Goal: Check status: Check status

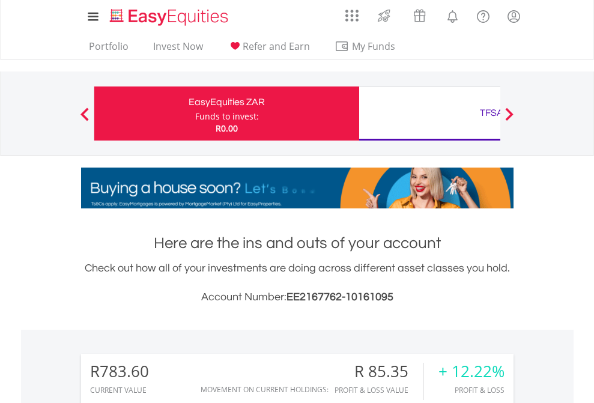
scroll to position [115, 189]
click at [195, 114] on div "Funds to invest:" at bounding box center [227, 117] width 64 height 12
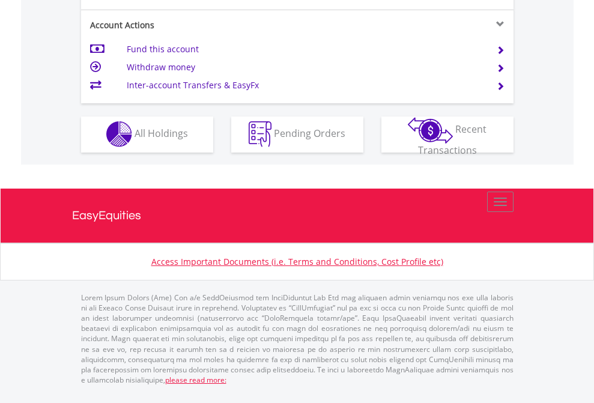
scroll to position [1124, 0]
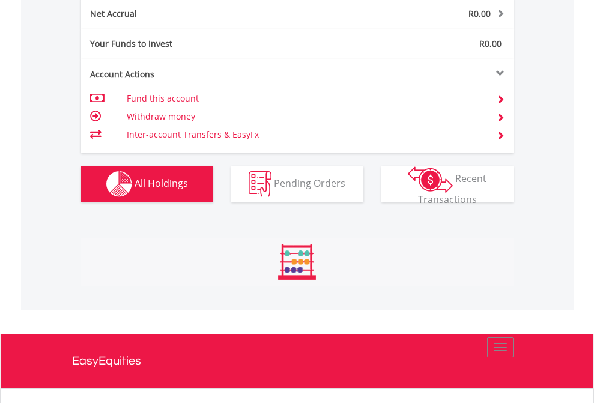
scroll to position [115, 189]
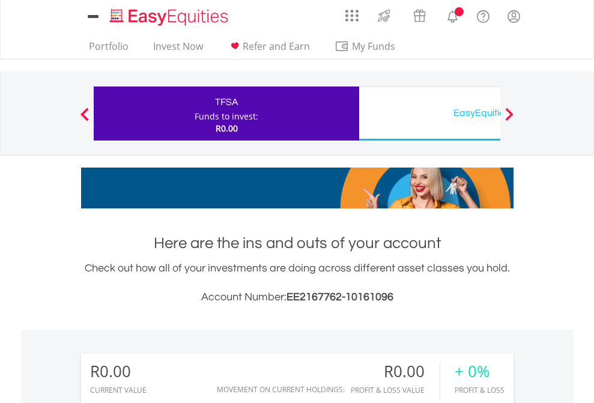
scroll to position [115, 189]
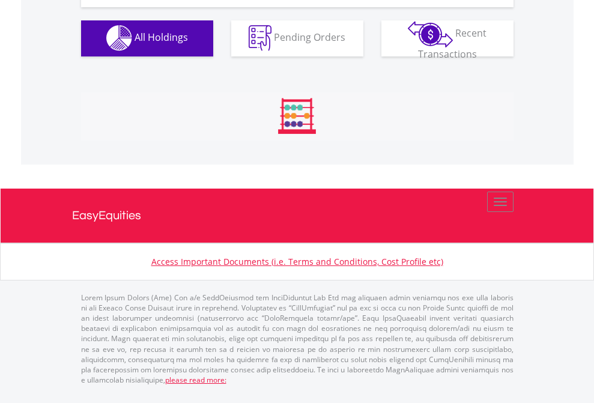
scroll to position [1190, 0]
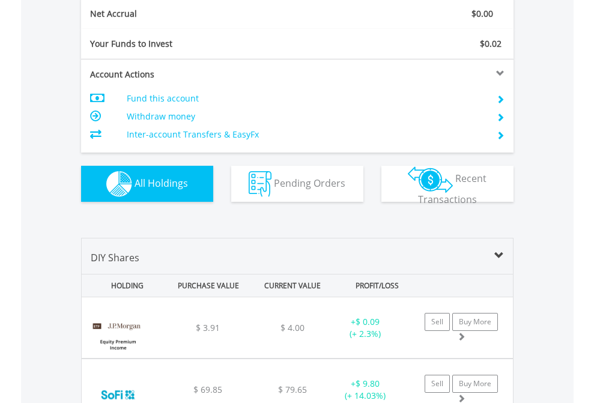
scroll to position [1360, 0]
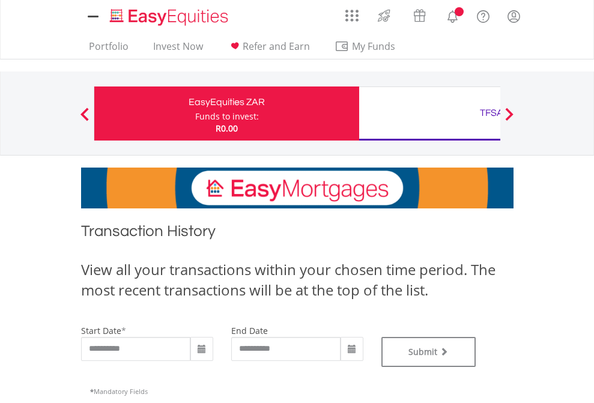
type input "**********"
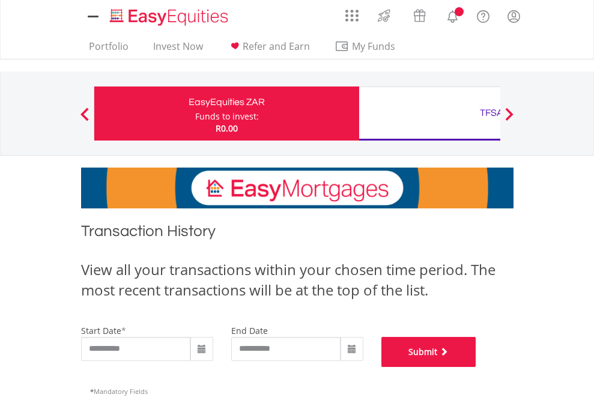
click at [477, 367] on button "Submit" at bounding box center [429, 352] width 95 height 30
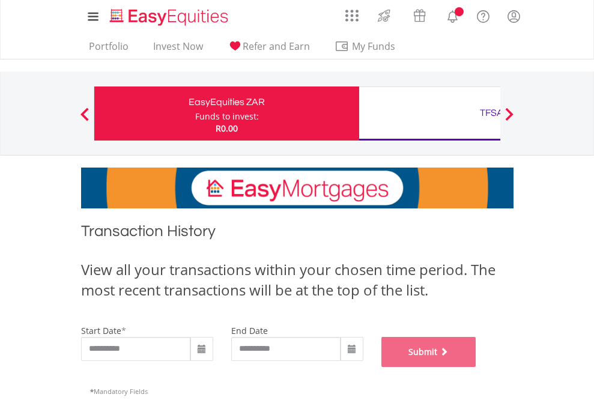
scroll to position [487, 0]
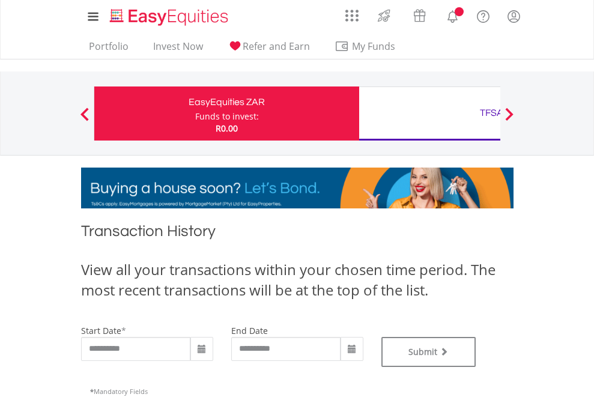
click at [430, 114] on div "TFSA" at bounding box center [492, 113] width 251 height 17
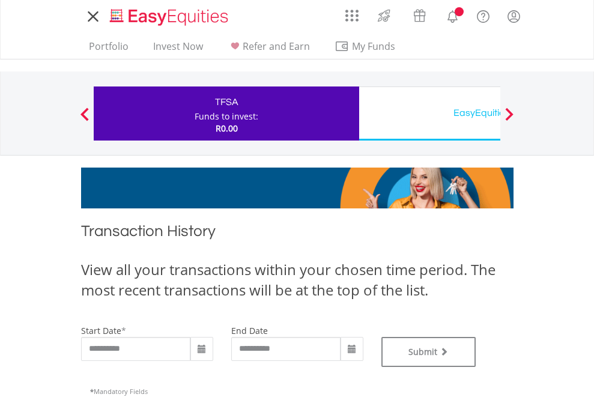
type input "**********"
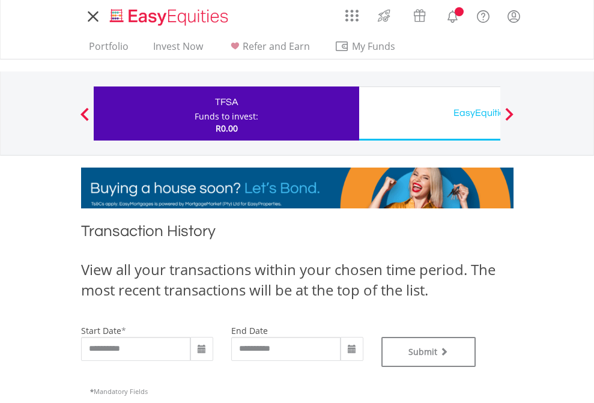
type input "**********"
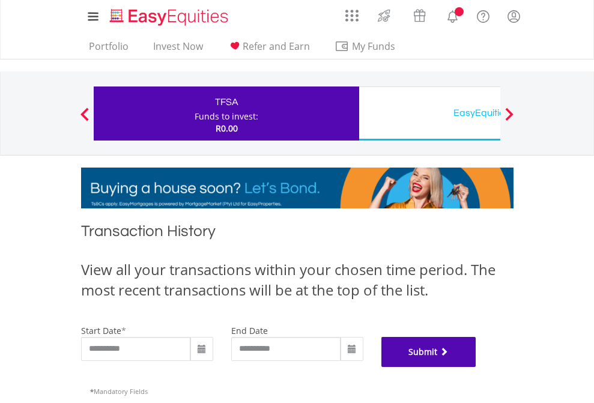
click at [477, 367] on button "Submit" at bounding box center [429, 352] width 95 height 30
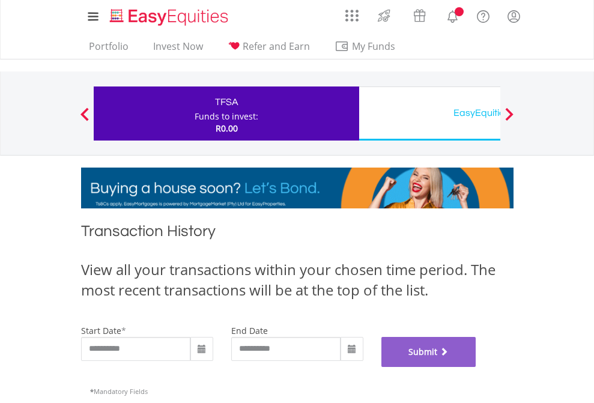
scroll to position [487, 0]
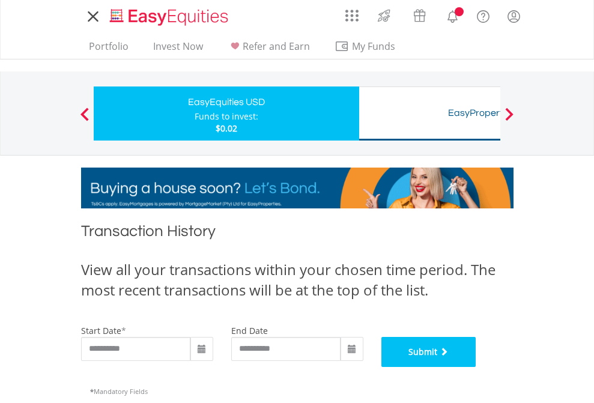
click at [477, 367] on button "Submit" at bounding box center [429, 352] width 95 height 30
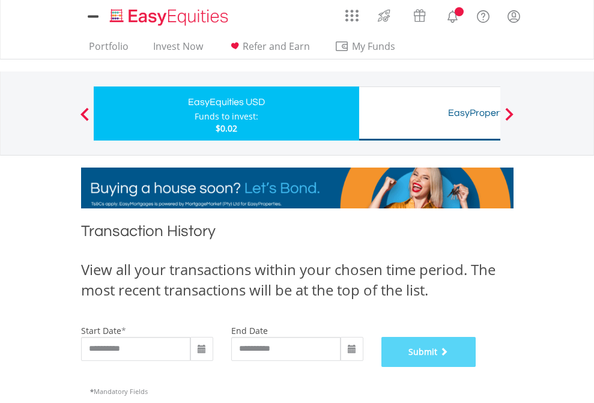
scroll to position [487, 0]
